Goal: Find specific page/section: Find specific page/section

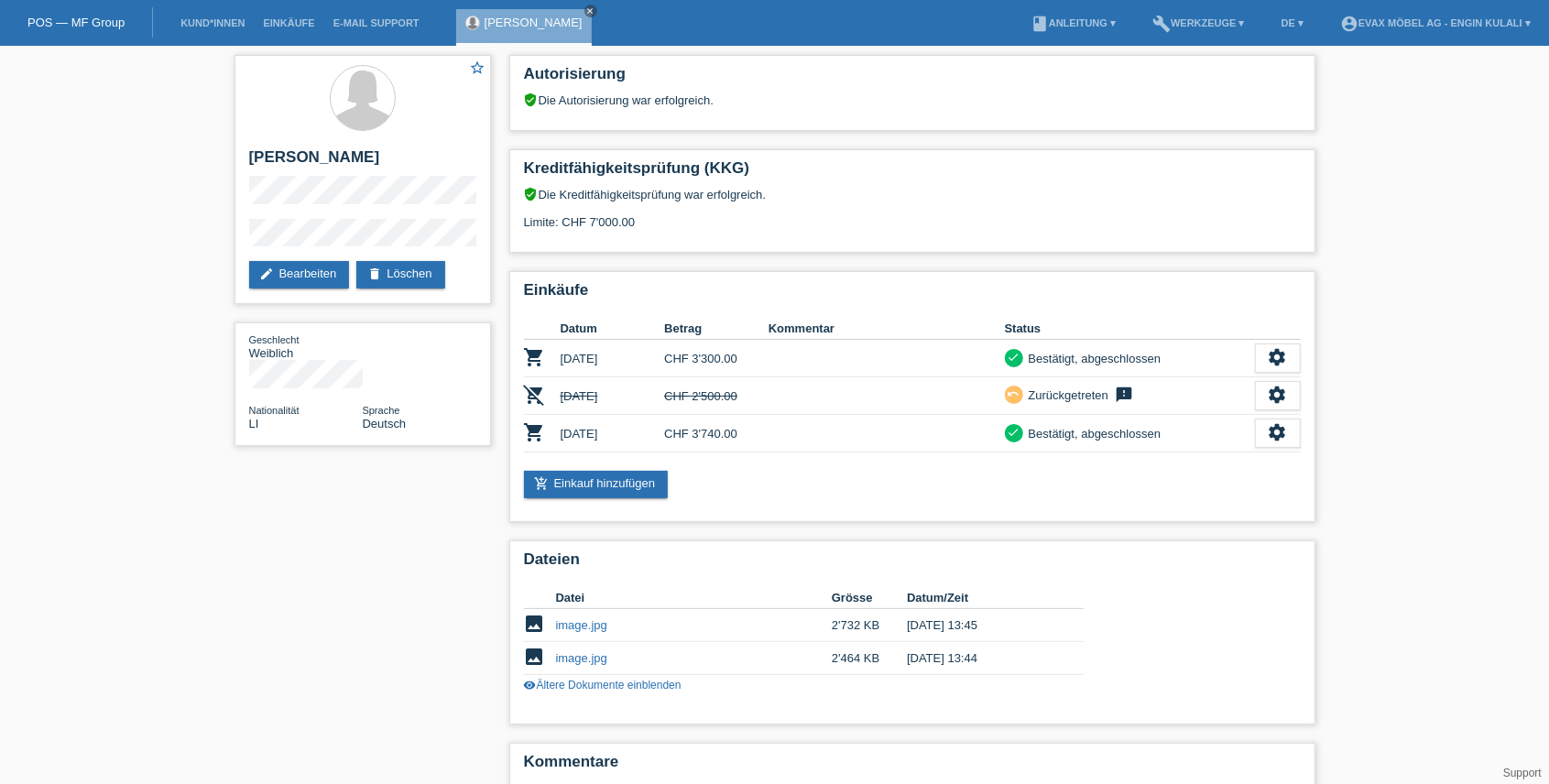
click at [73, 28] on link "POS — MF Group" at bounding box center [76, 22] width 97 height 13
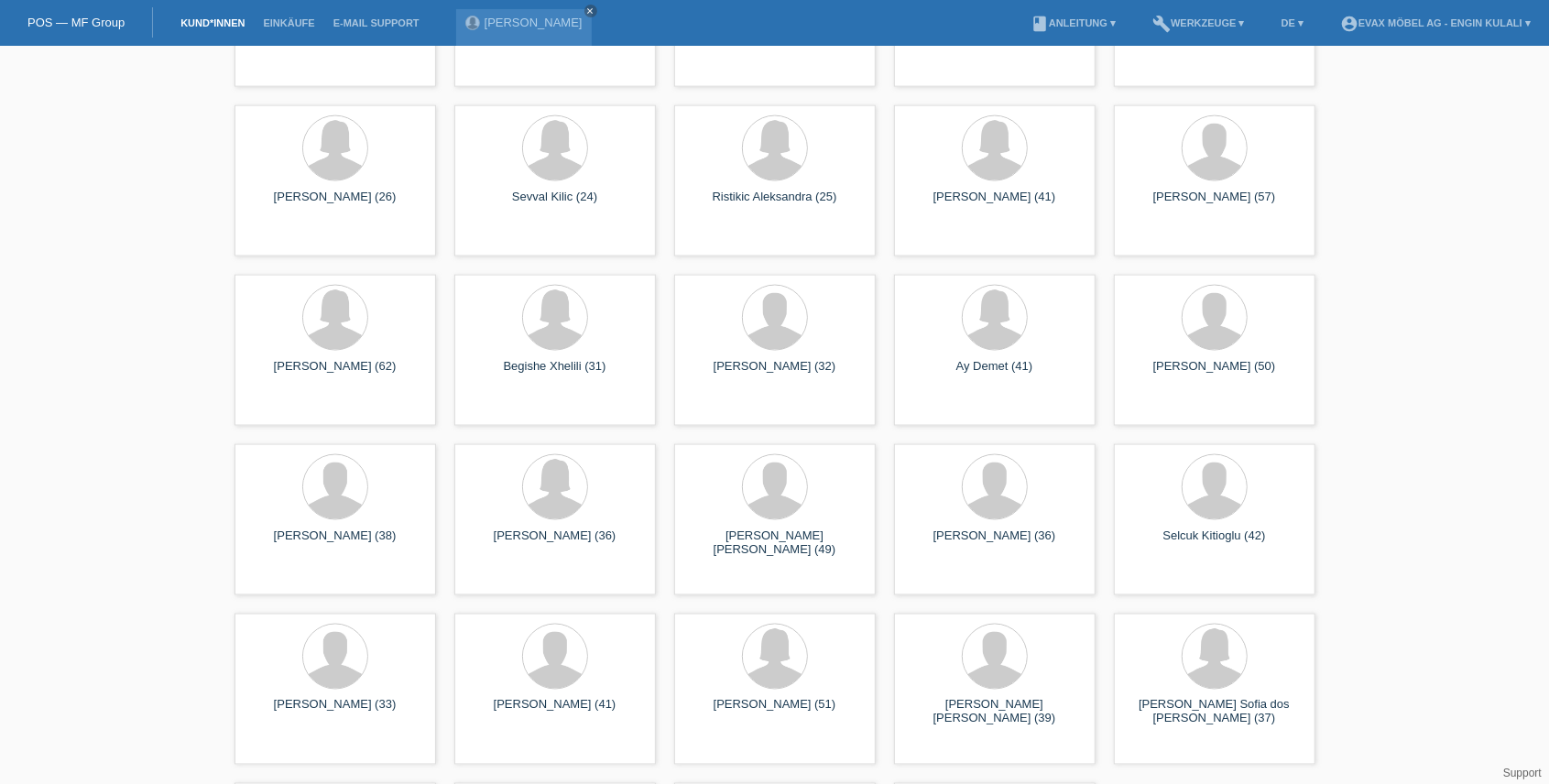
scroll to position [1870, 0]
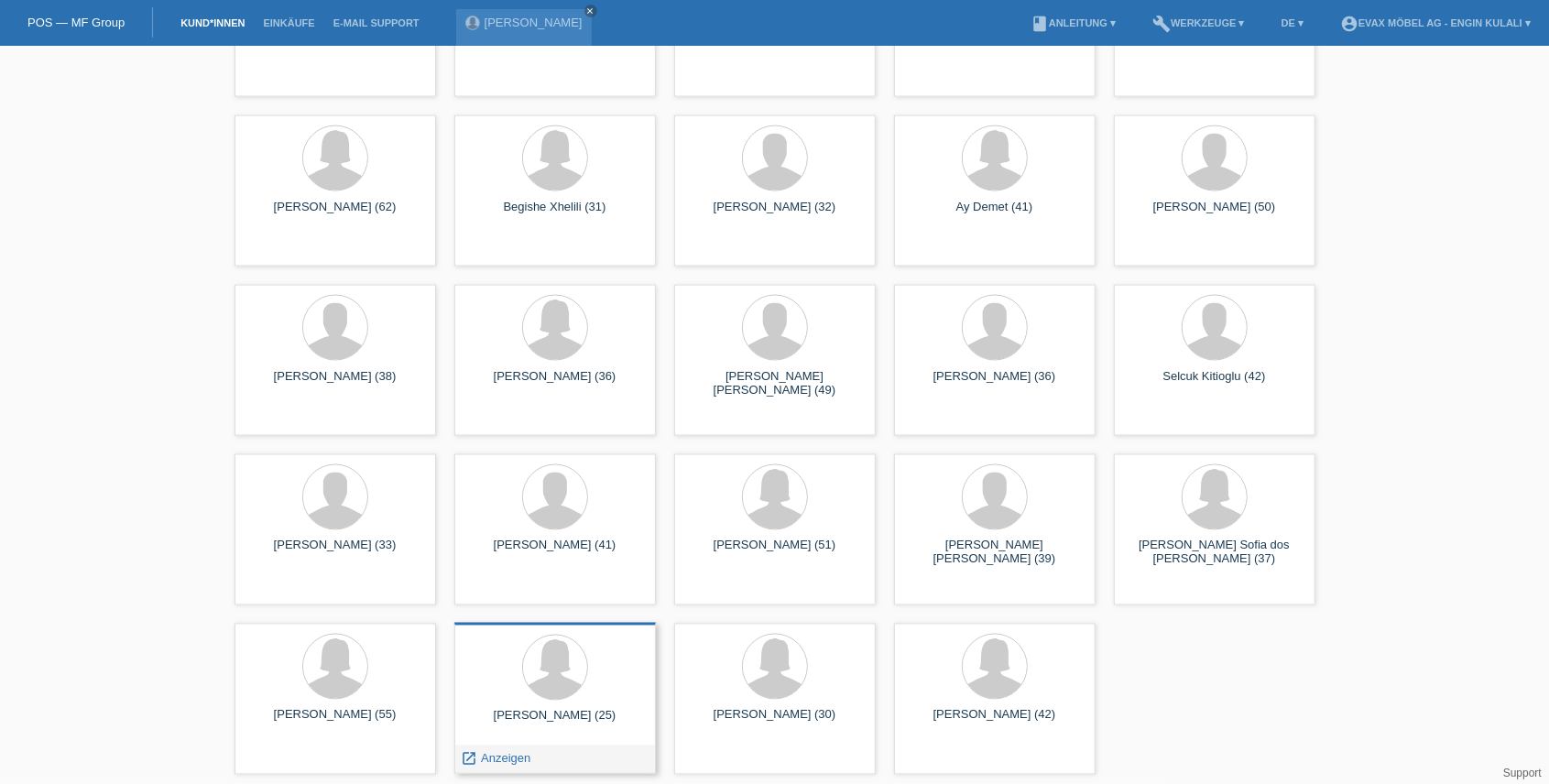
click at [532, 701] on div at bounding box center [555, 670] width 172 height 69
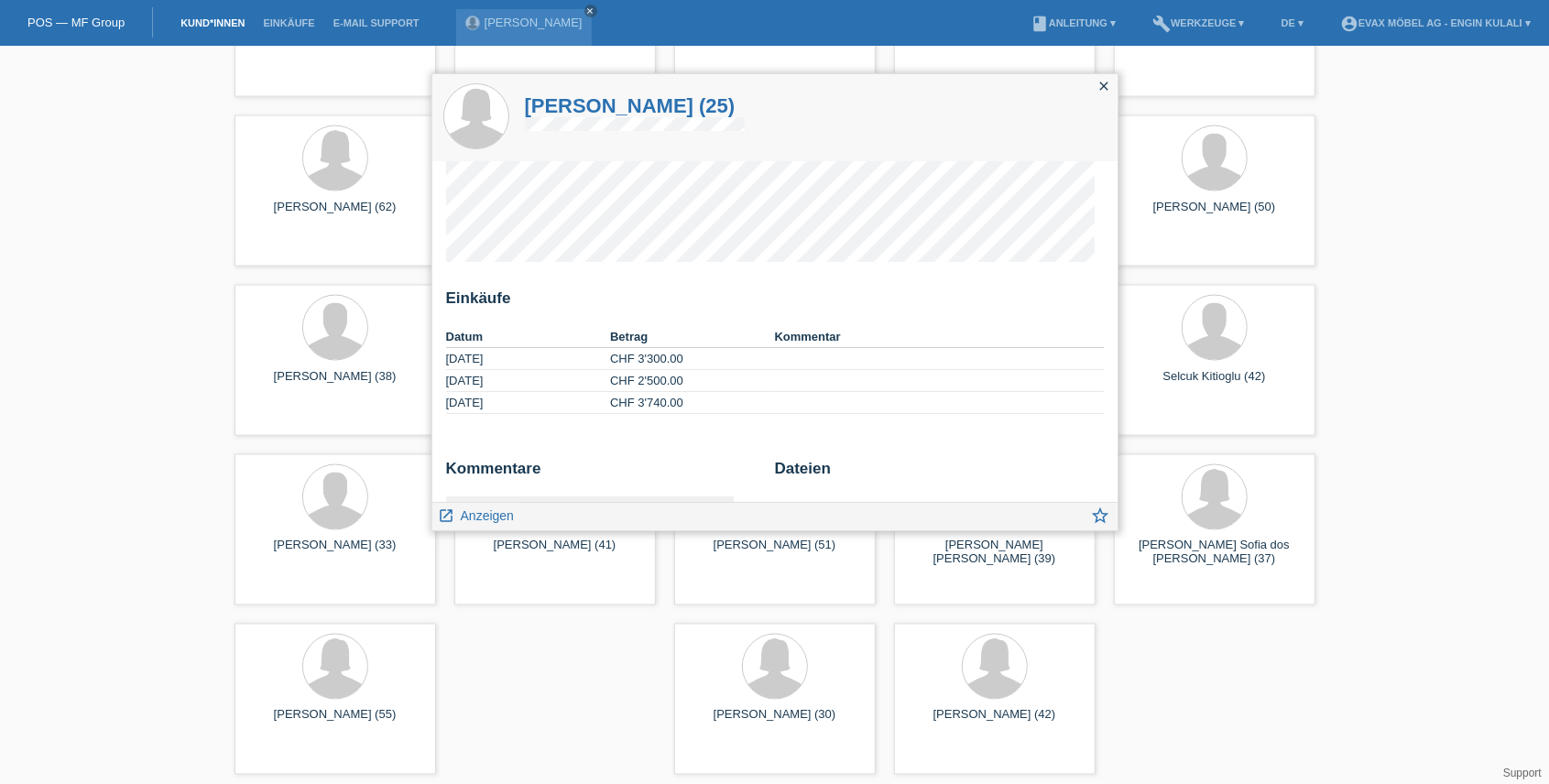
scroll to position [0, 0]
click at [489, 519] on span "Anzeigen" at bounding box center [487, 515] width 53 height 14
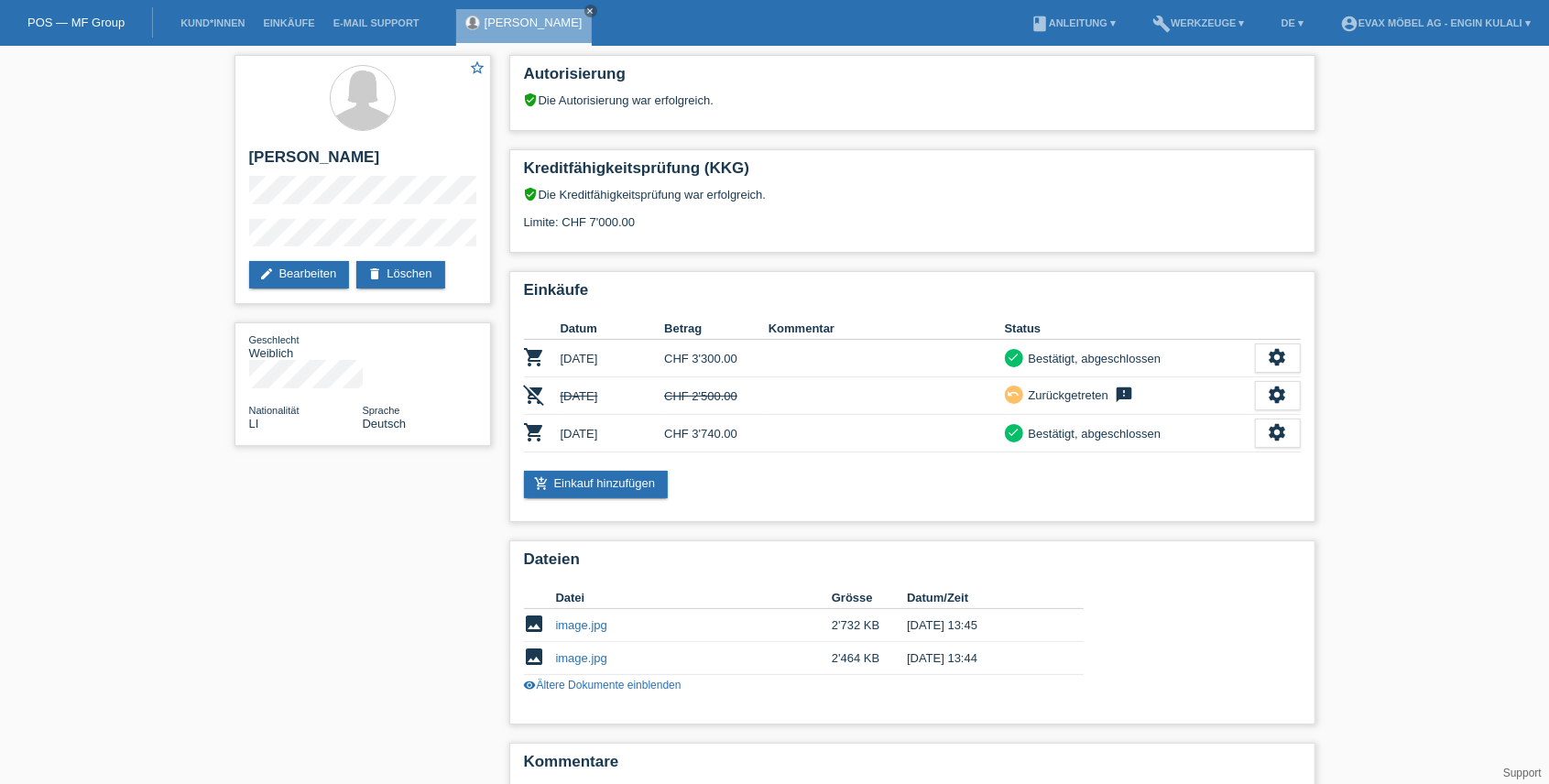
click at [208, 677] on div "star_border [PERSON_NAME] edit Bearbeiten delete Löschen Geschlecht Weiblich Na…" at bounding box center [774, 639] width 1549 height 1186
click at [70, 11] on div "POS — MF Group" at bounding box center [76, 23] width 153 height 31
click at [79, 17] on link "POS — MF Group" at bounding box center [76, 22] width 97 height 13
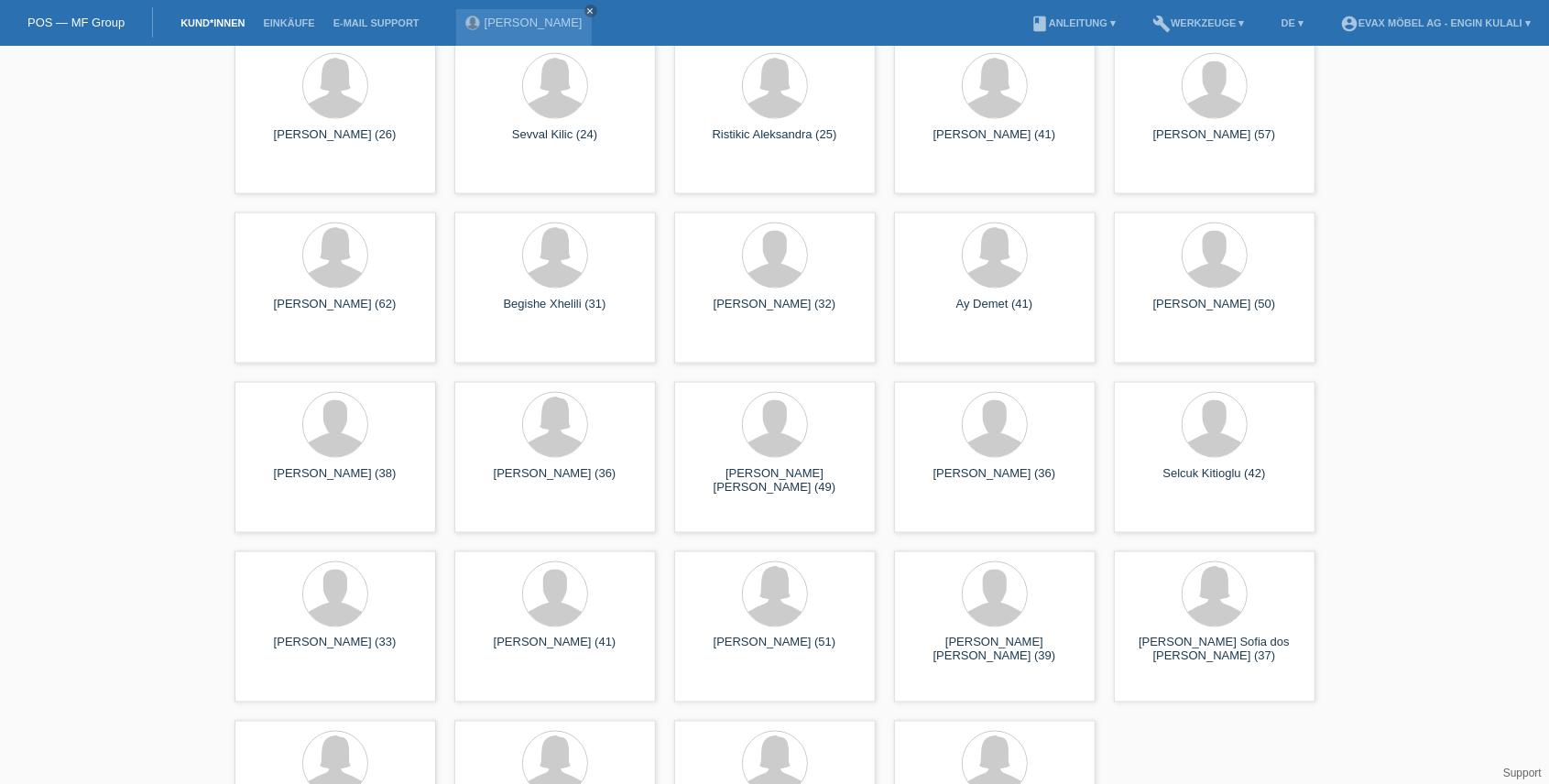
scroll to position [1870, 0]
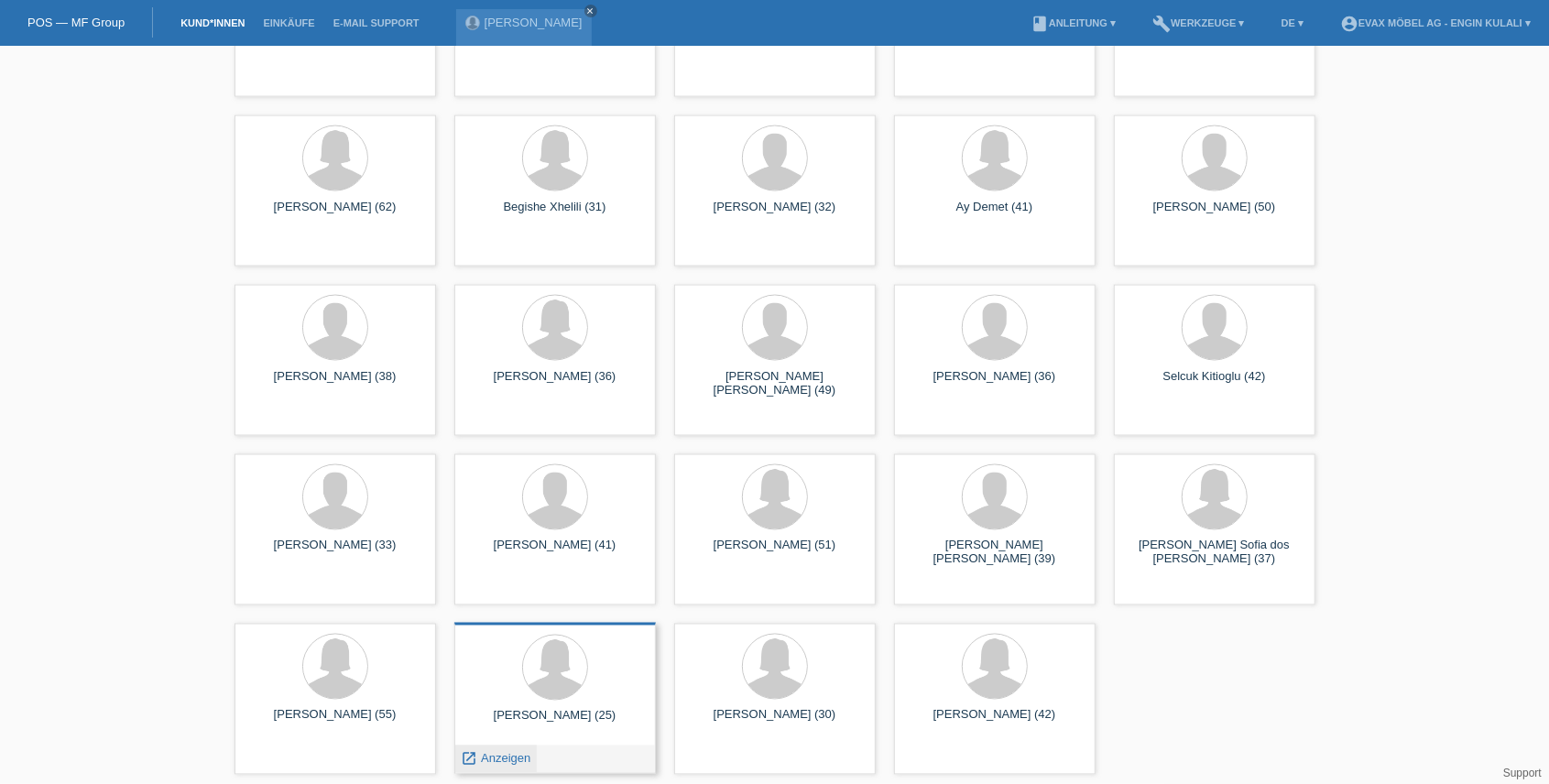
click at [510, 753] on span "Anzeigen" at bounding box center [506, 759] width 50 height 13
